Goal: Navigation & Orientation: Understand site structure

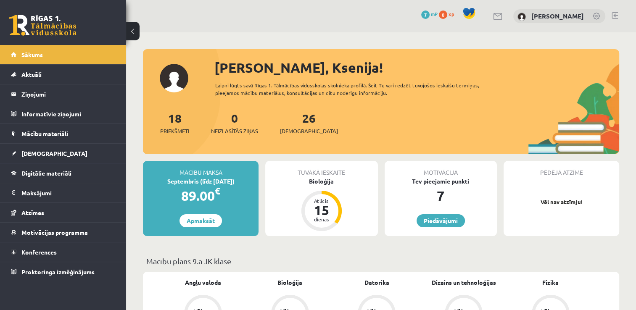
click at [313, 18] on div "0 Dāvanas 7 mP 0 xp [PERSON_NAME]" at bounding box center [381, 16] width 510 height 32
click at [596, 13] on link at bounding box center [597, 17] width 8 height 8
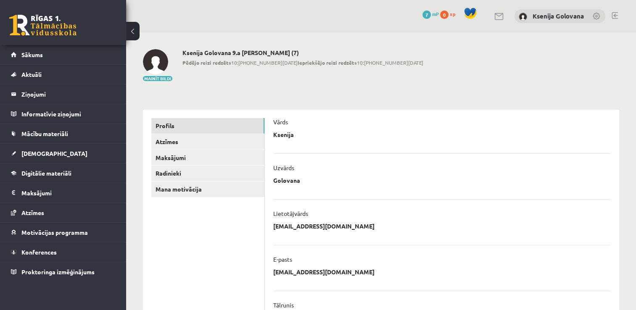
click at [204, 241] on ul "Profils Atzīmes Maksājumi Radinieki Mana motivācija" at bounding box center [208, 300] width 114 height 364
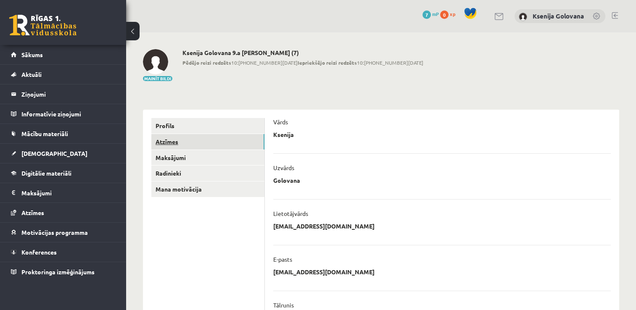
click at [172, 143] on link "Atzīmes" at bounding box center [207, 142] width 113 height 16
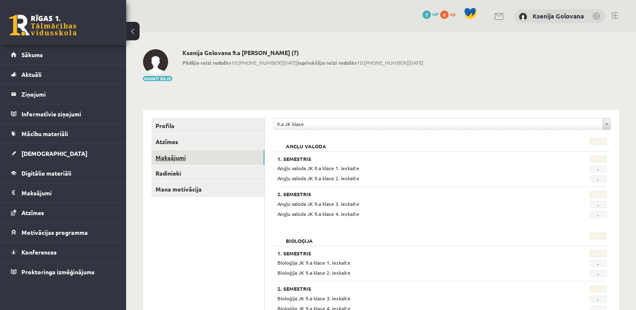
click at [168, 154] on link "Maksājumi" at bounding box center [207, 158] width 113 height 16
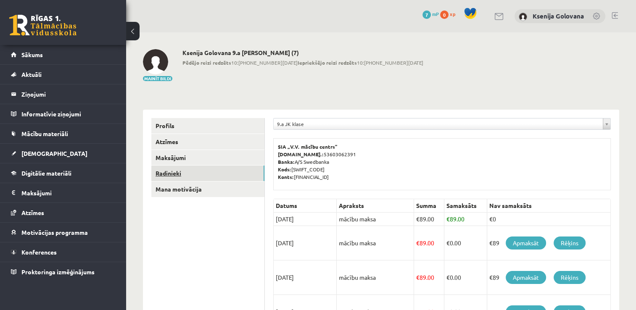
click at [166, 171] on link "Radinieki" at bounding box center [207, 174] width 113 height 16
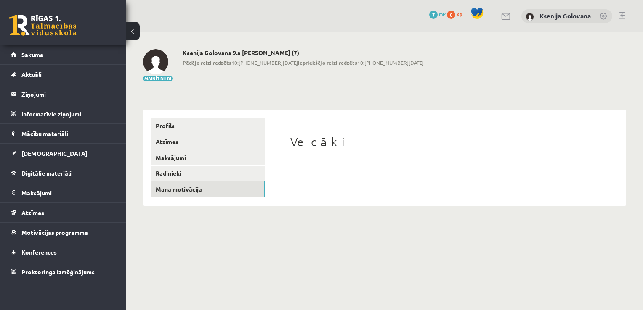
click at [181, 188] on link "Mana motivācija" at bounding box center [207, 190] width 113 height 16
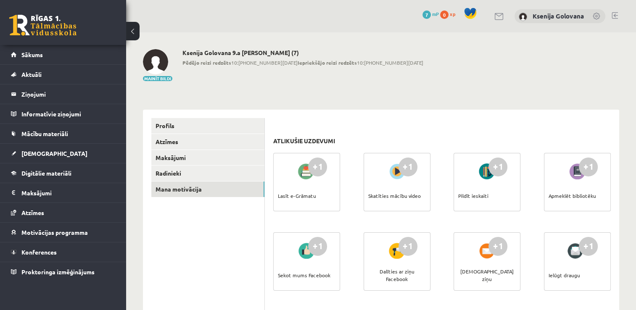
click at [446, 15] on span "0" at bounding box center [444, 15] width 8 height 8
click at [425, 15] on span "7" at bounding box center [427, 15] width 8 height 8
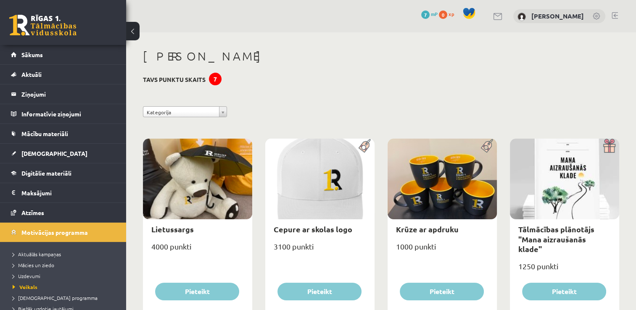
click at [536, 14] on link "[PERSON_NAME]" at bounding box center [558, 16] width 53 height 8
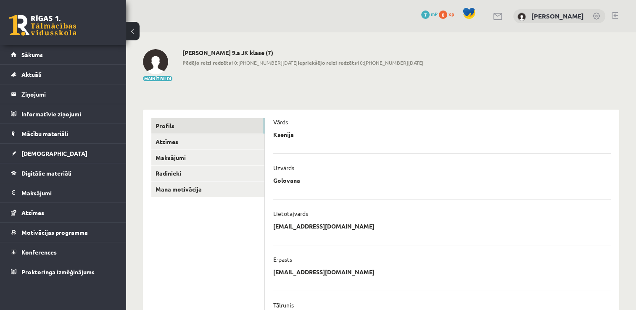
click at [426, 14] on span "7" at bounding box center [425, 15] width 8 height 8
click at [416, 61] on div "Mainīt bildi Ksenija Golovana 9.a JK klase (7) Pēdējo reizi redzēts 10:45 01.09…" at bounding box center [381, 65] width 477 height 33
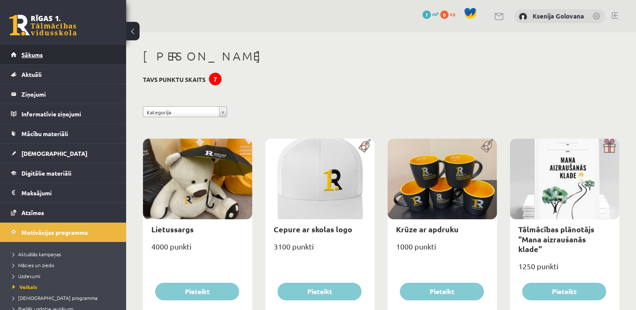
click at [37, 55] on span "Sākums" at bounding box center [31, 55] width 21 height 8
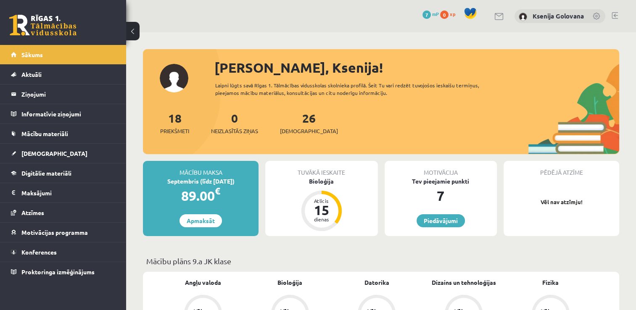
click at [134, 32] on button at bounding box center [132, 31] width 13 height 19
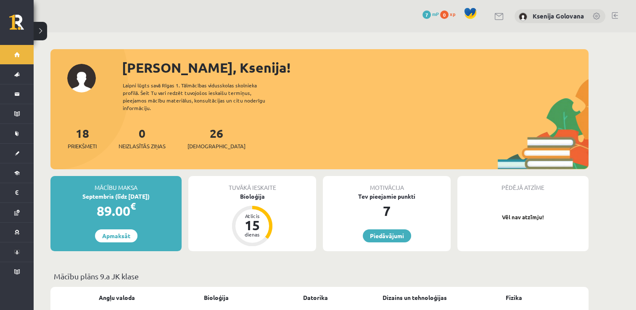
click at [596, 18] on link at bounding box center [597, 17] width 8 height 8
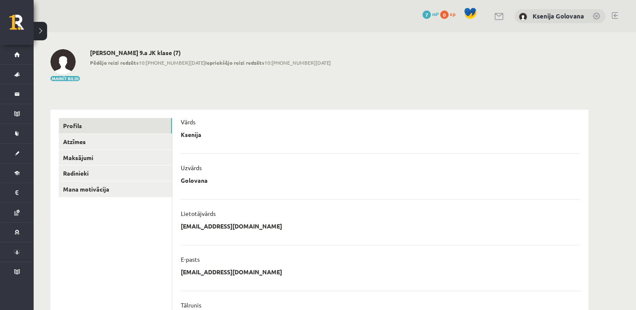
click at [612, 58] on div "**********" at bounding box center [335, 269] width 603 height 475
click at [498, 17] on link at bounding box center [500, 16] width 10 height 7
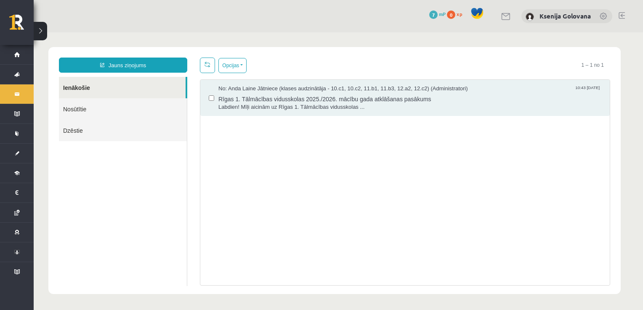
click at [89, 109] on link "Nosūtītie" at bounding box center [123, 108] width 128 height 21
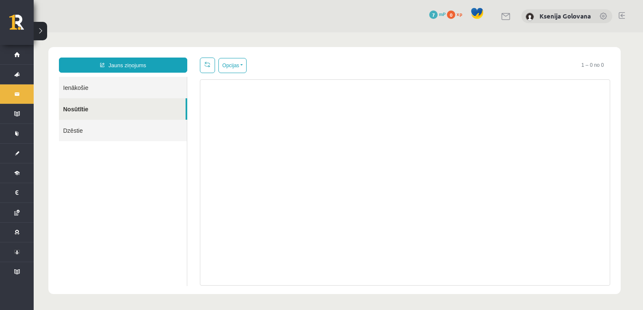
click at [79, 85] on link "Ienākošie" at bounding box center [123, 87] width 128 height 21
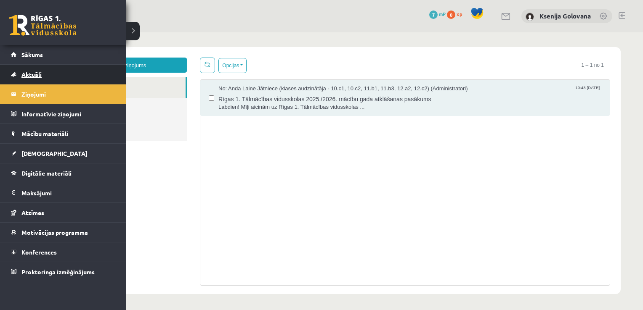
click at [34, 74] on span "Aktuāli" at bounding box center [31, 75] width 20 height 8
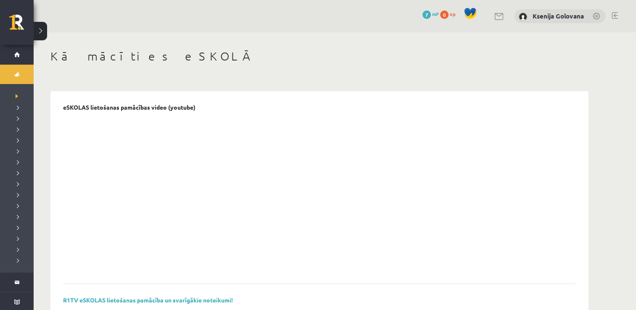
click at [207, 57] on h1 "Kā mācīties eSKOLĀ" at bounding box center [319, 56] width 538 height 14
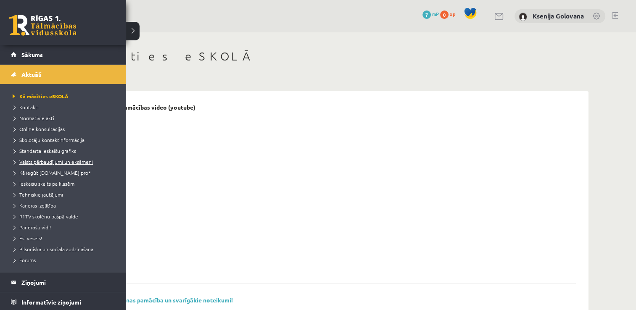
click at [77, 159] on span "Valsts pārbaudījumi un eksāmeni" at bounding box center [52, 162] width 82 height 7
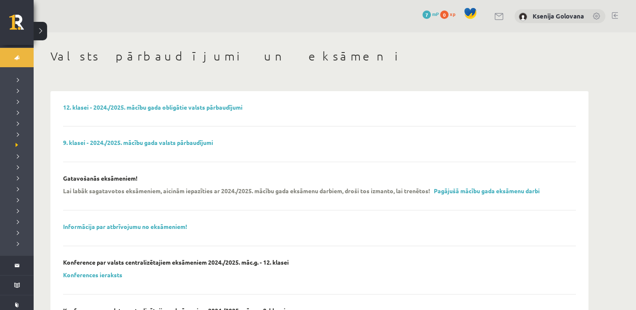
scroll to position [34, 0]
click at [182, 224] on link "Informācija par atbrīvojumu no eksāmeniem!" at bounding box center [125, 227] width 124 height 8
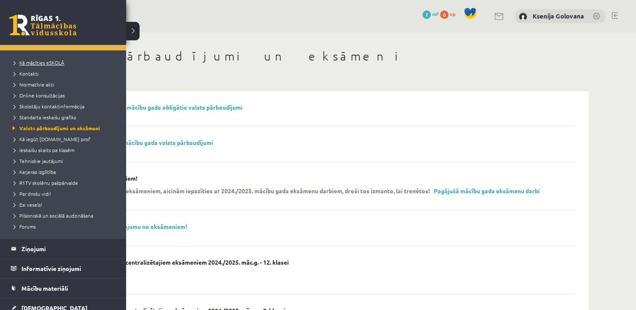
click at [69, 60] on link "Kā mācīties eSKOLĀ" at bounding box center [64, 63] width 107 height 8
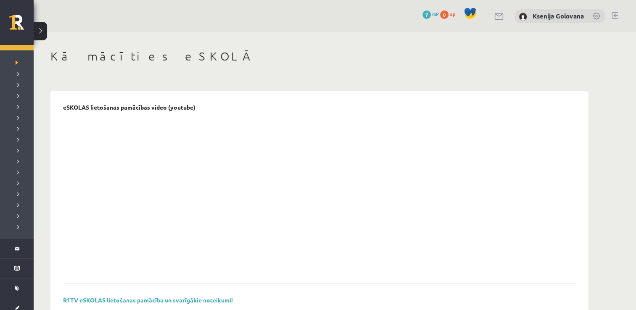
click at [40, 29] on button at bounding box center [40, 31] width 13 height 19
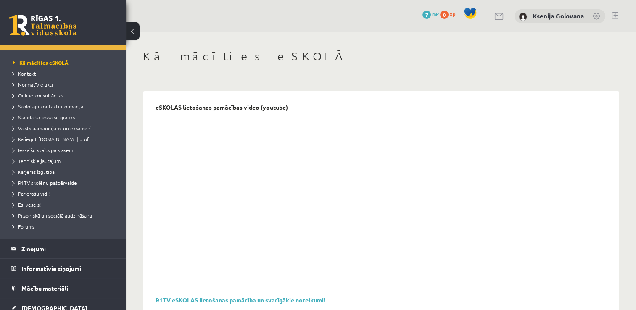
click at [50, 19] on link at bounding box center [42, 25] width 67 height 21
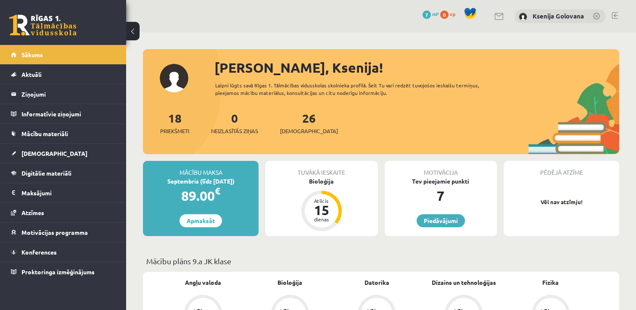
click at [468, 12] on span at bounding box center [470, 13] width 13 height 13
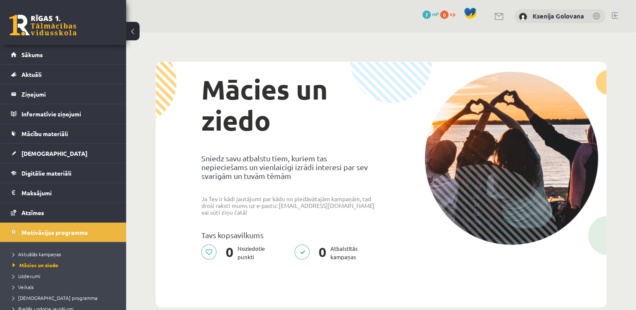
click at [308, 21] on div "0 Dāvanas 7 mP 0 xp Ksenija Golovana" at bounding box center [381, 16] width 510 height 32
click at [29, 51] on span "Sākums" at bounding box center [31, 55] width 21 height 8
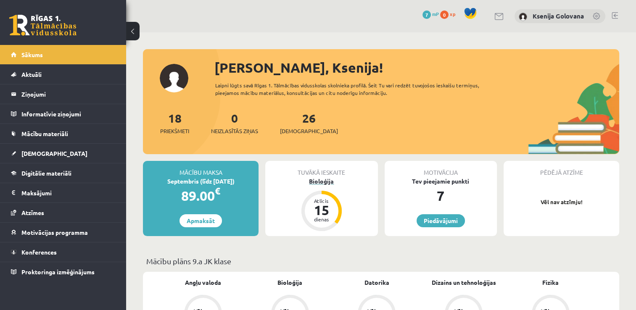
click at [318, 209] on div "15" at bounding box center [321, 210] width 25 height 13
